Goal: Transaction & Acquisition: Obtain resource

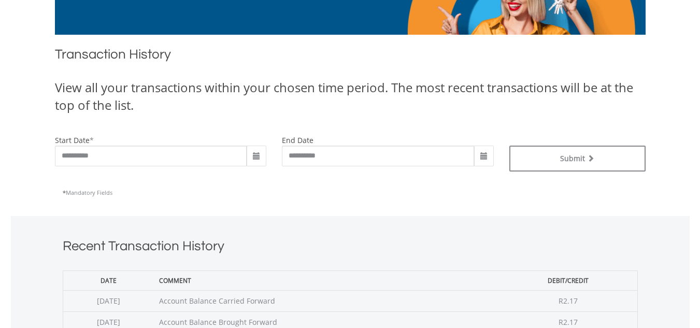
scroll to position [104, 0]
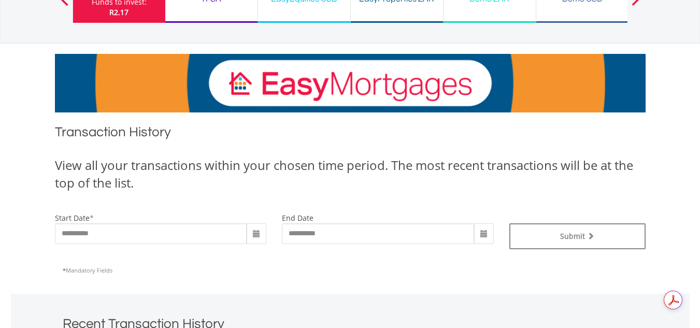
click at [259, 235] on span at bounding box center [256, 234] width 8 height 8
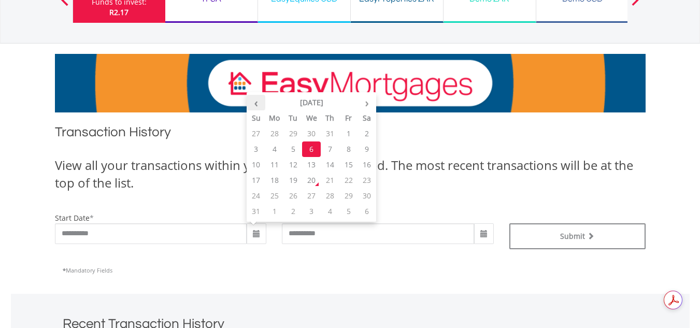
click at [255, 106] on th "‹" at bounding box center [256, 103] width 19 height 16
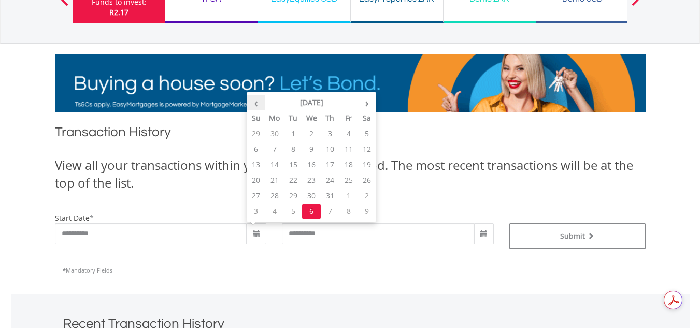
click at [255, 106] on th "‹" at bounding box center [256, 103] width 19 height 16
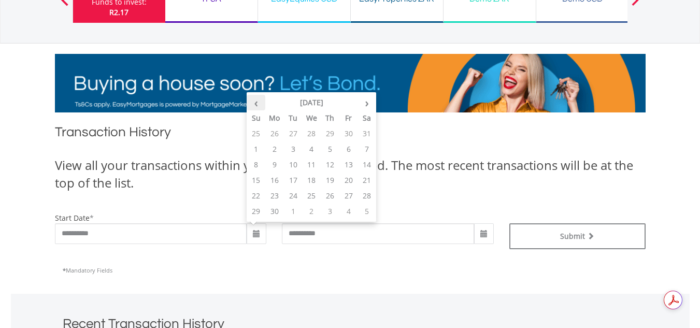
click at [255, 106] on th "‹" at bounding box center [256, 103] width 19 height 16
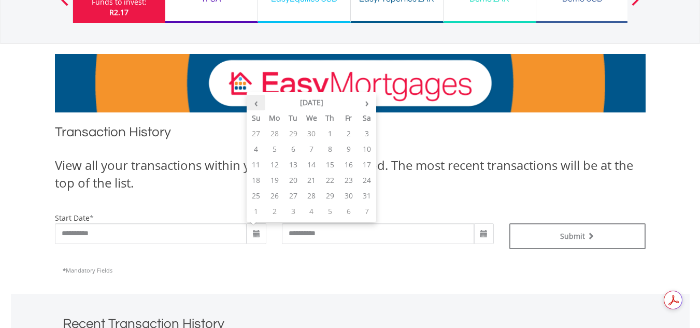
click at [255, 106] on th "‹" at bounding box center [256, 103] width 19 height 16
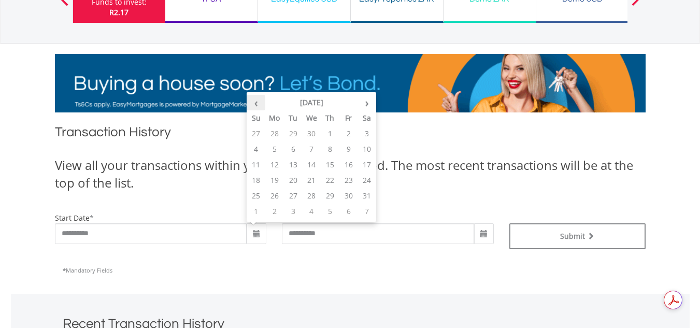
click at [255, 106] on th "‹" at bounding box center [256, 103] width 19 height 16
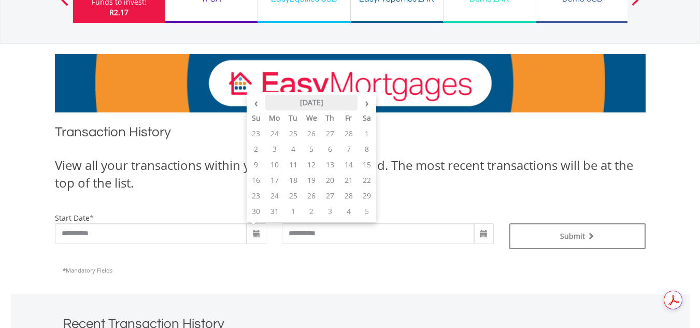
click at [307, 108] on th "[DATE]" at bounding box center [311, 103] width 93 height 16
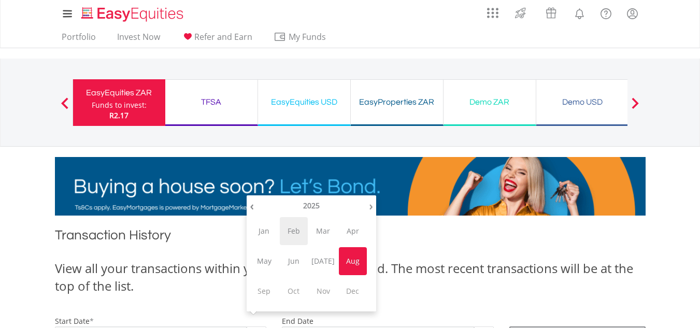
scroll to position [0, 0]
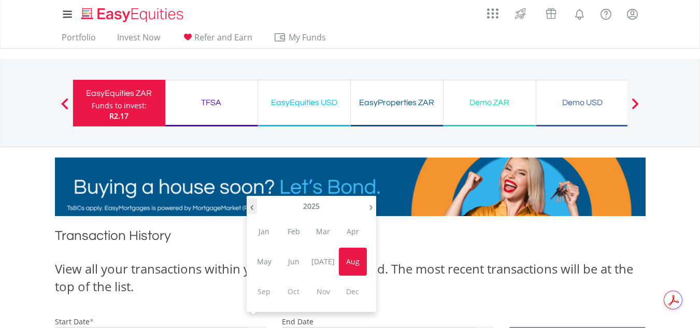
click at [256, 206] on th "‹" at bounding box center [252, 207] width 10 height 16
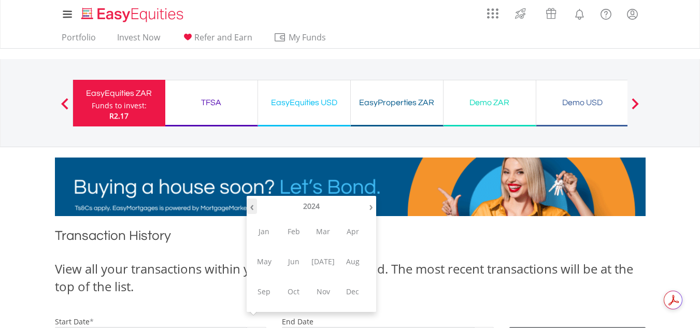
click at [256, 206] on th "‹" at bounding box center [252, 207] width 10 height 16
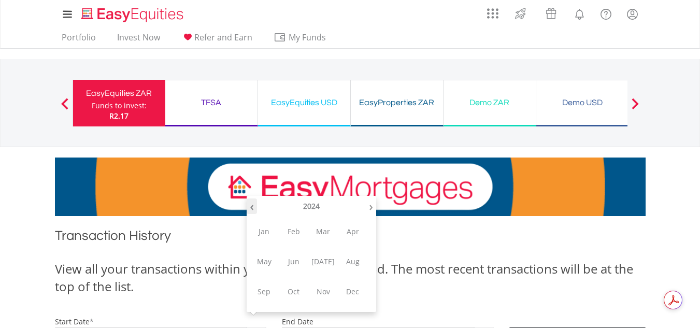
click at [256, 206] on th "‹" at bounding box center [252, 207] width 10 height 16
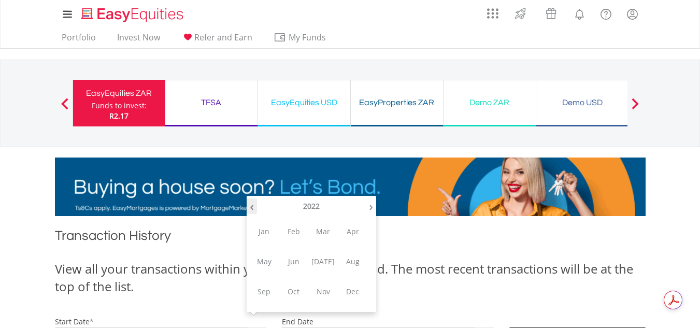
click at [256, 206] on th "‹" at bounding box center [252, 207] width 10 height 16
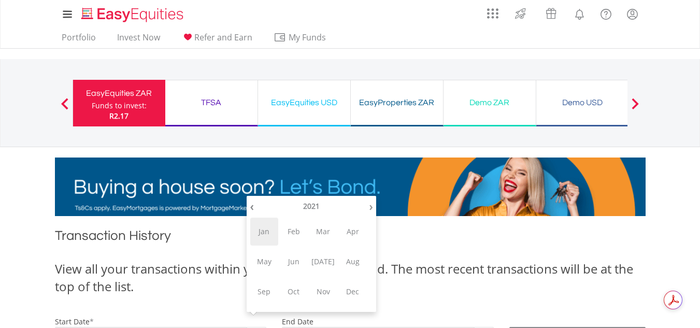
click at [252, 229] on span "Jan" at bounding box center [264, 232] width 28 height 28
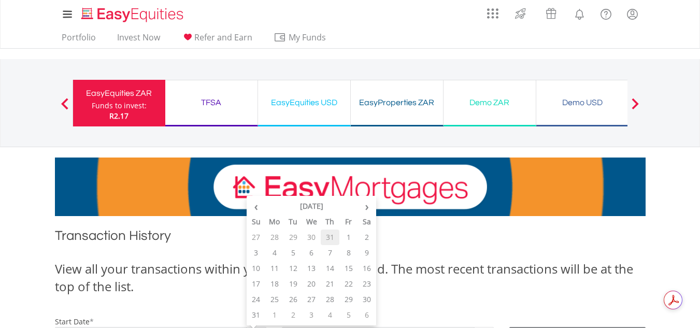
click at [337, 238] on td "31" at bounding box center [330, 238] width 19 height 16
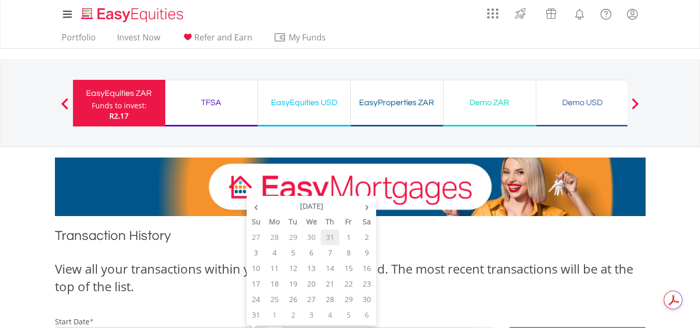
type input "**********"
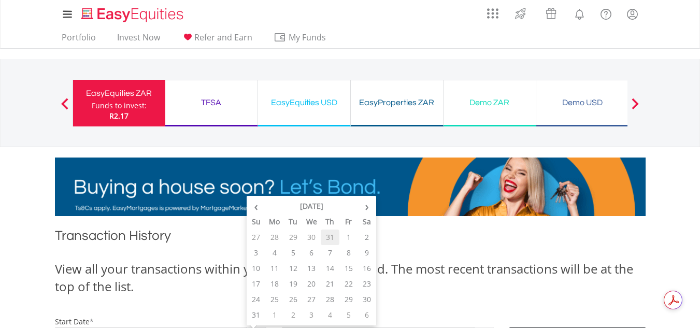
type input "**********"
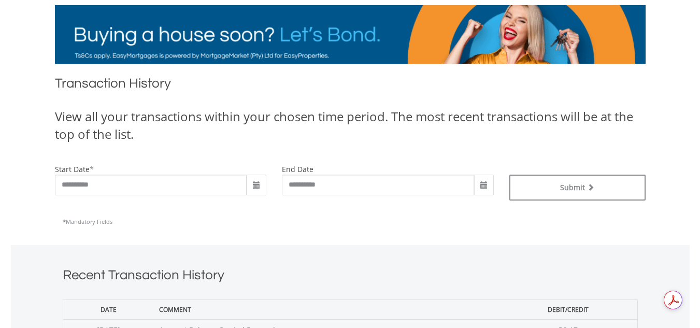
scroll to position [156, 0]
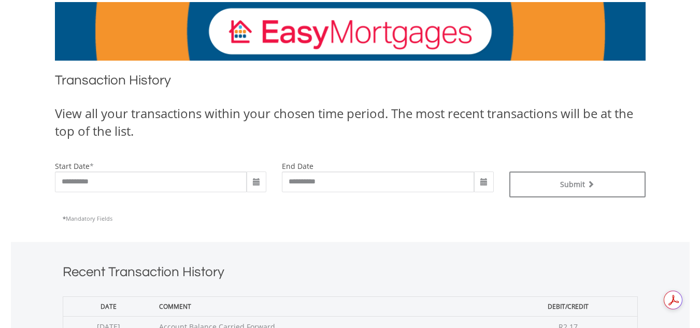
click at [479, 179] on span at bounding box center [484, 182] width 20 height 21
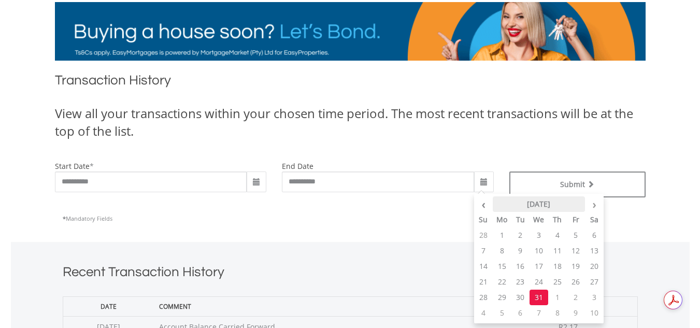
click at [555, 200] on th "[DATE]" at bounding box center [539, 204] width 93 height 16
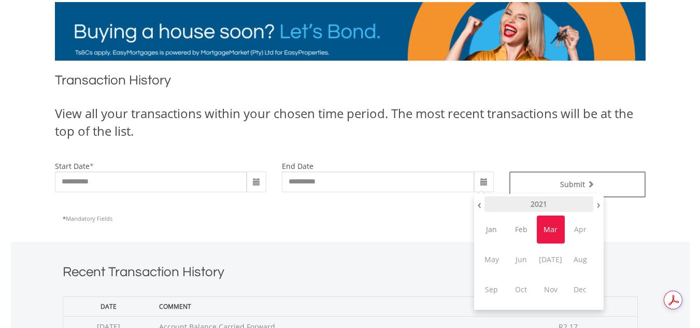
click at [557, 207] on th "2021" at bounding box center [539, 204] width 109 height 16
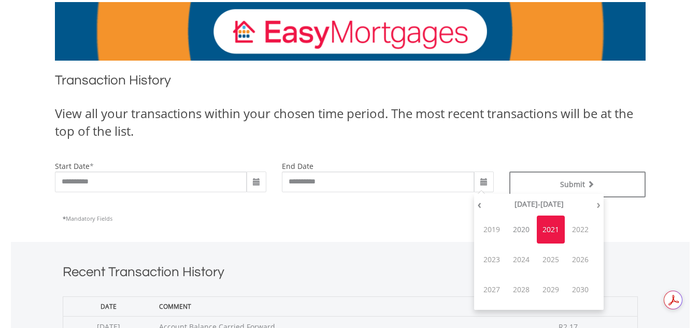
click at [557, 207] on th "[DATE]-[DATE]" at bounding box center [539, 204] width 109 height 16
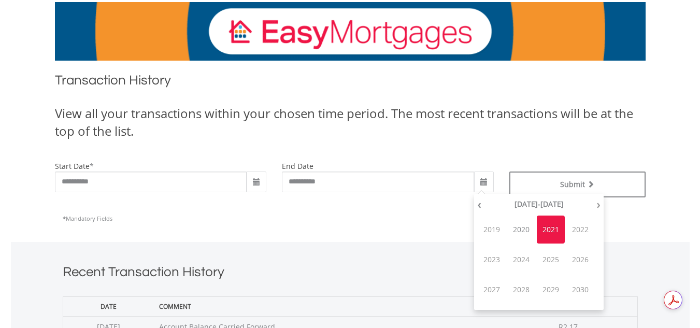
click at [519, 259] on span "2024" at bounding box center [521, 260] width 28 height 28
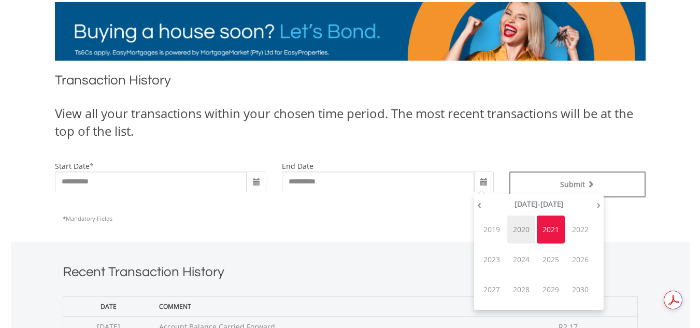
click at [523, 232] on span "2020" at bounding box center [521, 230] width 28 height 28
click at [485, 231] on span "Jan" at bounding box center [492, 230] width 28 height 28
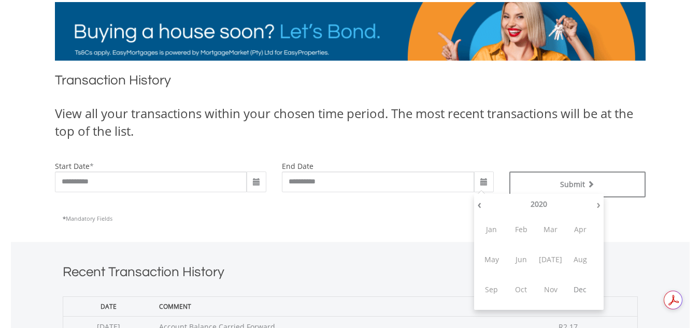
click at [398, 207] on div "* Mandatory Fields" at bounding box center [350, 218] width 575 height 26
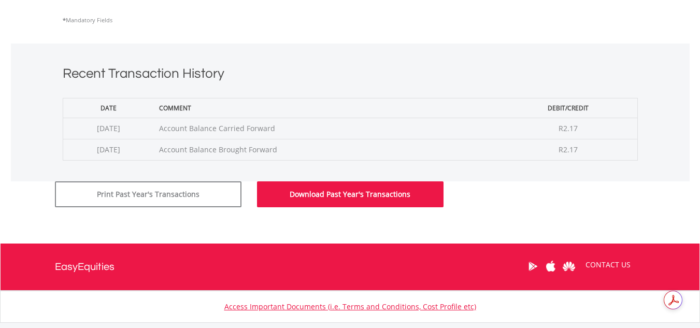
scroll to position [363, 0]
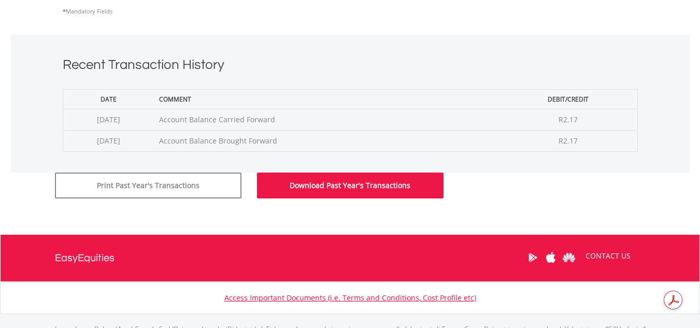
click at [330, 196] on button "Download Past Year's Transactions" at bounding box center [350, 186] width 187 height 26
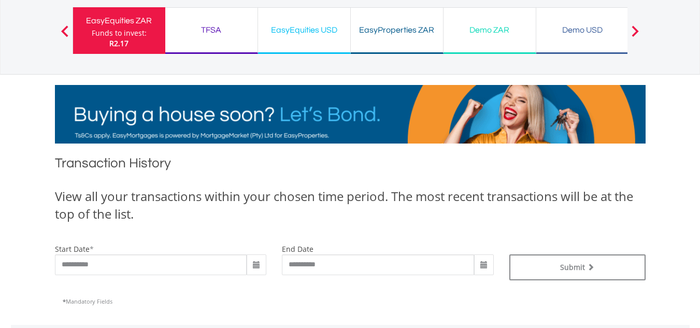
scroll to position [0, 0]
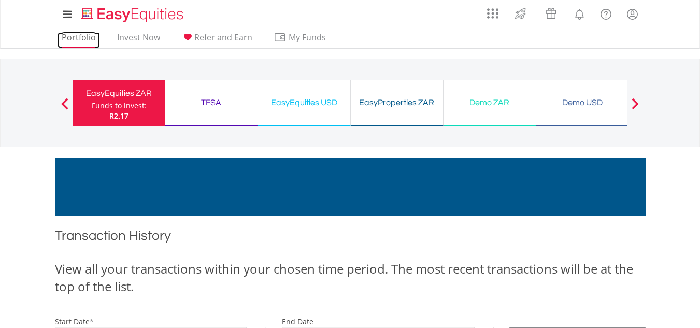
click at [83, 33] on link "Portfolio" at bounding box center [79, 40] width 43 height 16
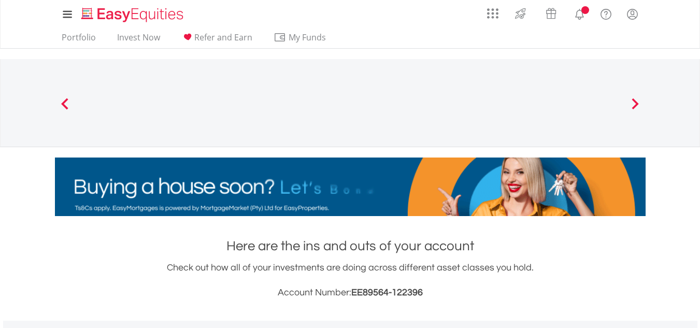
drag, startPoint x: 0, startPoint y: 0, endPoint x: 333, endPoint y: 238, distance: 409.5
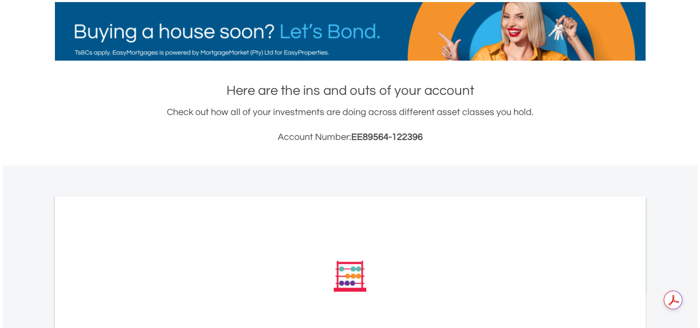
drag, startPoint x: 333, startPoint y: 238, endPoint x: 600, endPoint y: 155, distance: 279.0
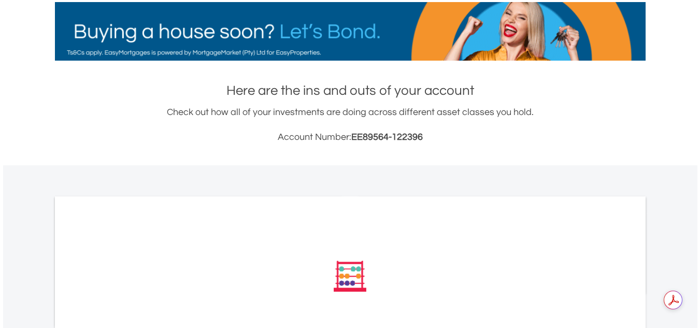
click at [600, 155] on div "Here are the ins and outs of your account Check out how all of your investments…" at bounding box center [350, 245] width 591 height 329
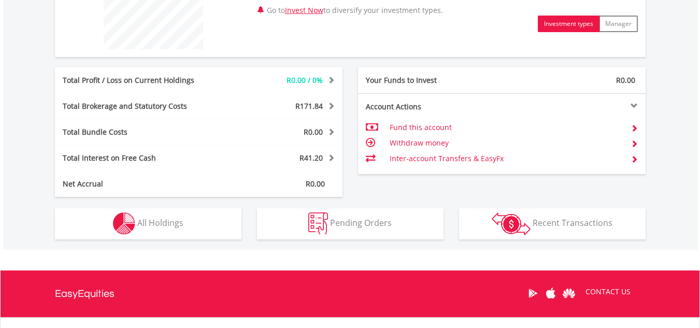
scroll to position [531, 0]
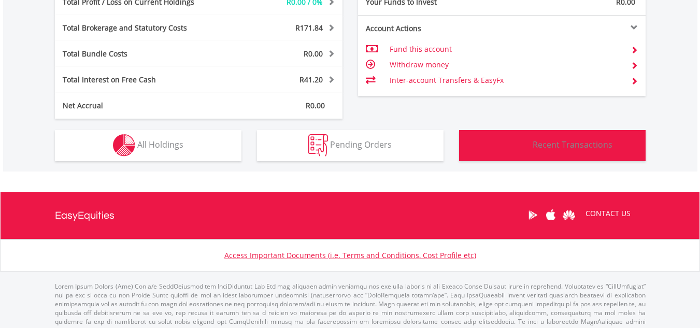
click at [536, 150] on span "Recent Transactions" at bounding box center [573, 144] width 80 height 11
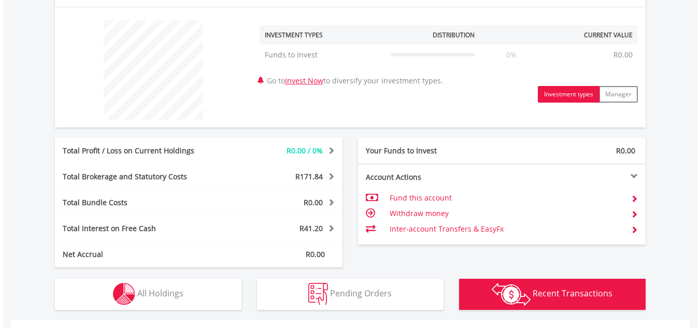
scroll to position [175, 0]
